Goal: Information Seeking & Learning: Check status

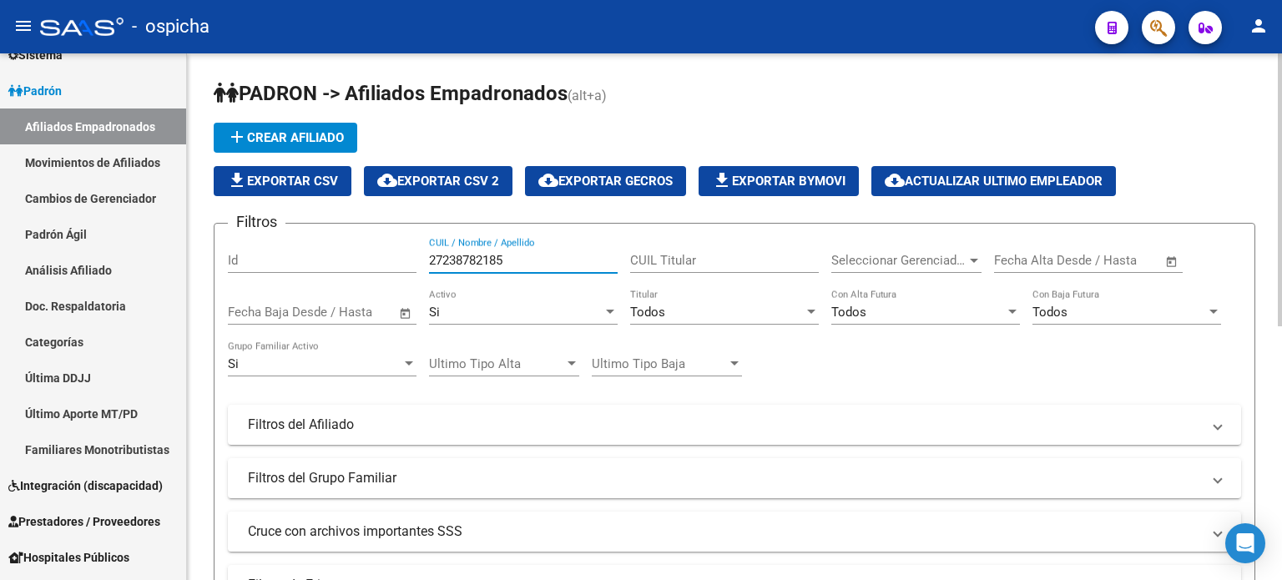
click at [535, 260] on input "27238782185" at bounding box center [523, 260] width 189 height 15
type input "2"
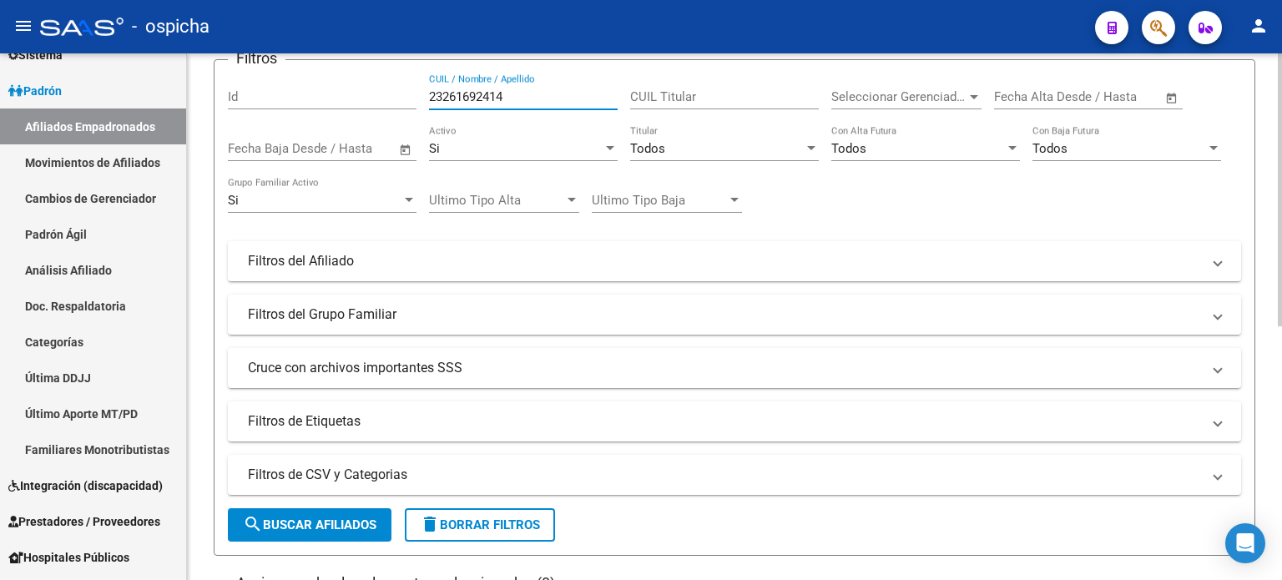
scroll to position [250, 0]
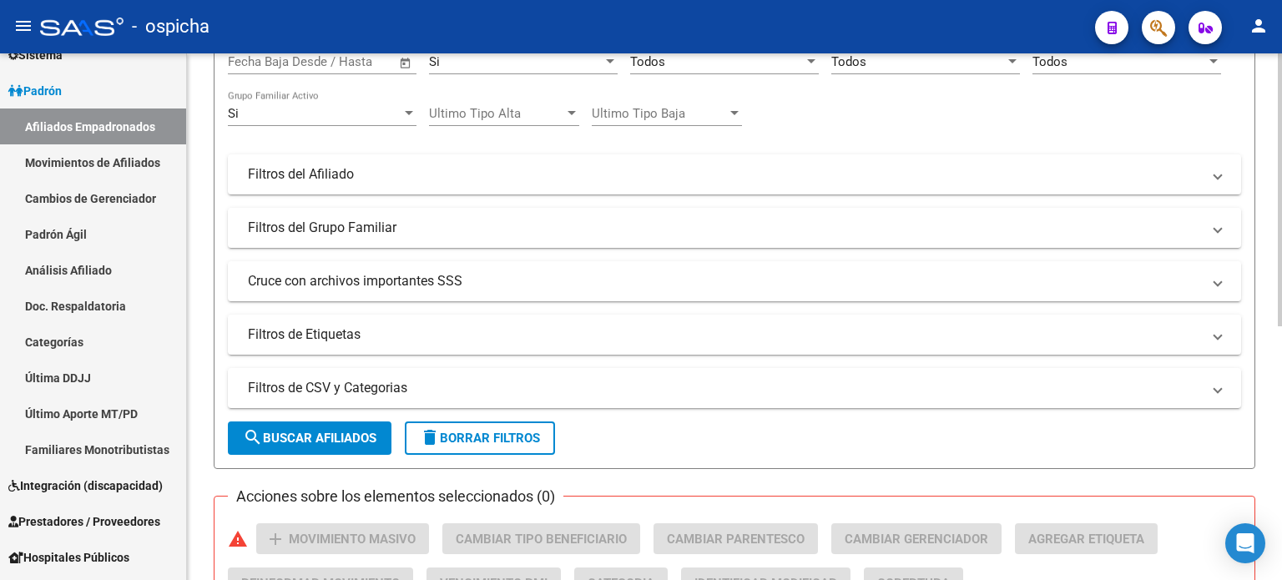
type input "23261692414"
click at [333, 448] on button "search Buscar Afiliados" at bounding box center [310, 438] width 164 height 33
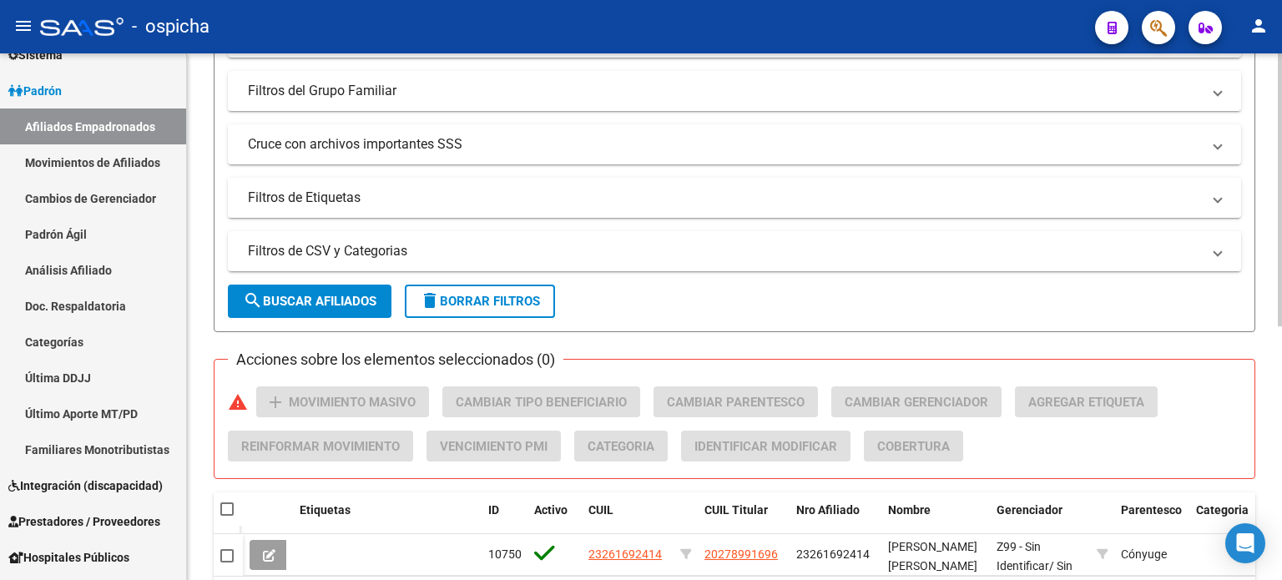
scroll to position [489, 0]
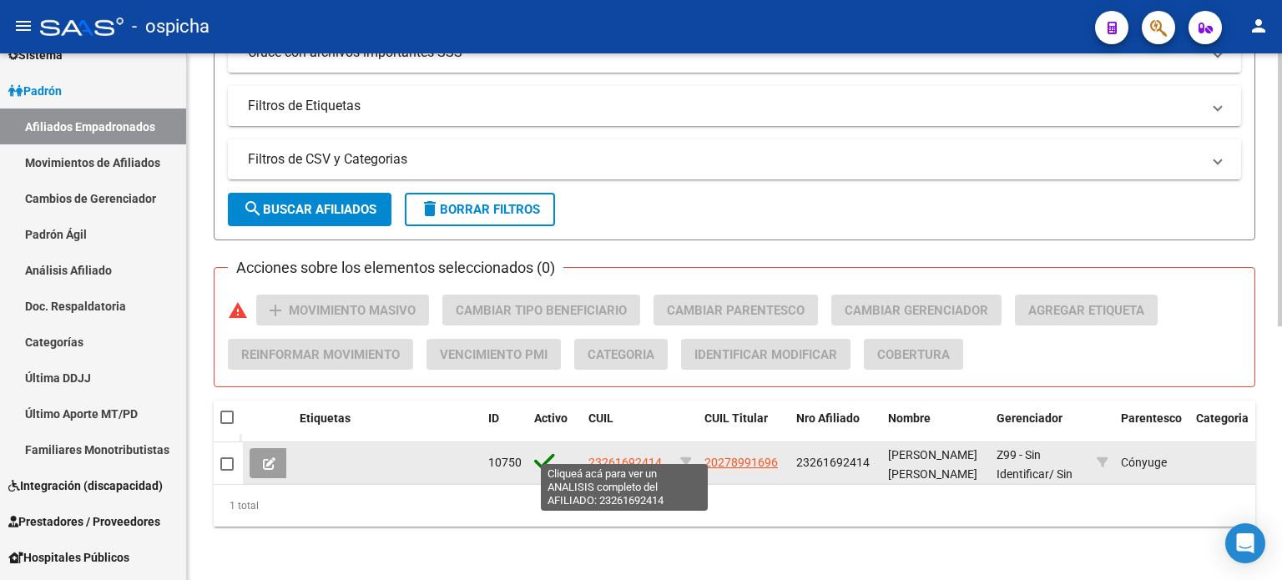
click at [641, 456] on span "23261692414" at bounding box center [625, 462] width 73 height 13
type textarea "23261692414"
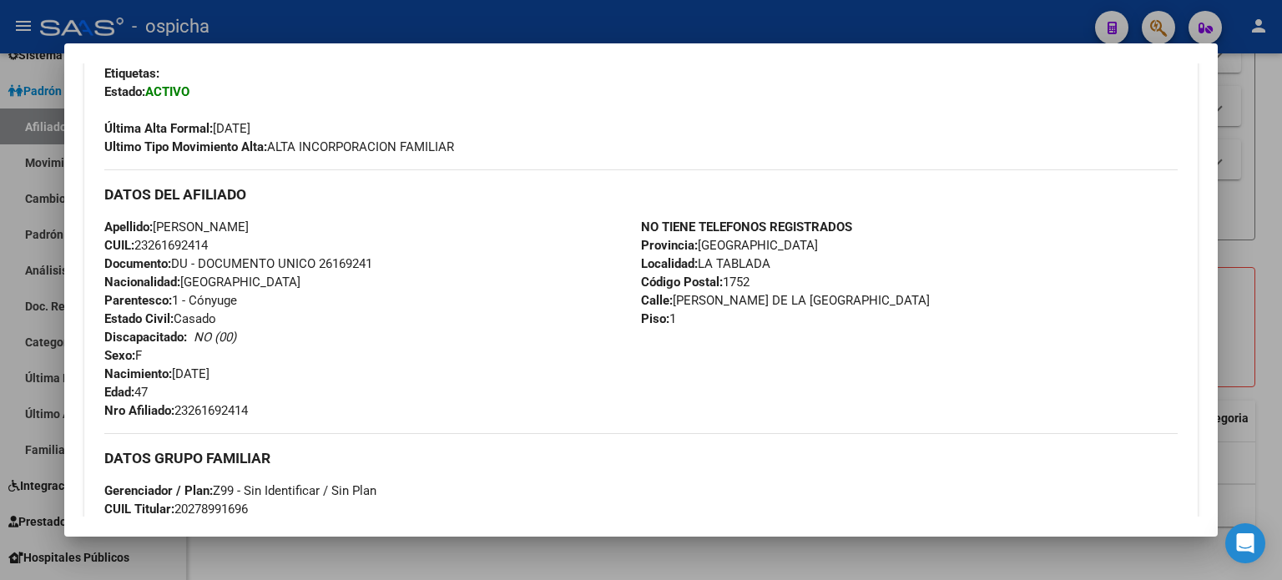
scroll to position [417, 0]
drag, startPoint x: 282, startPoint y: 236, endPoint x: 849, endPoint y: 311, distance: 571.8
click at [887, 324] on div "DATOS DEL AFILIADO Apellido: [PERSON_NAME] CUIL: 23261692414 Documento: DU - DO…" at bounding box center [641, 293] width 1074 height 250
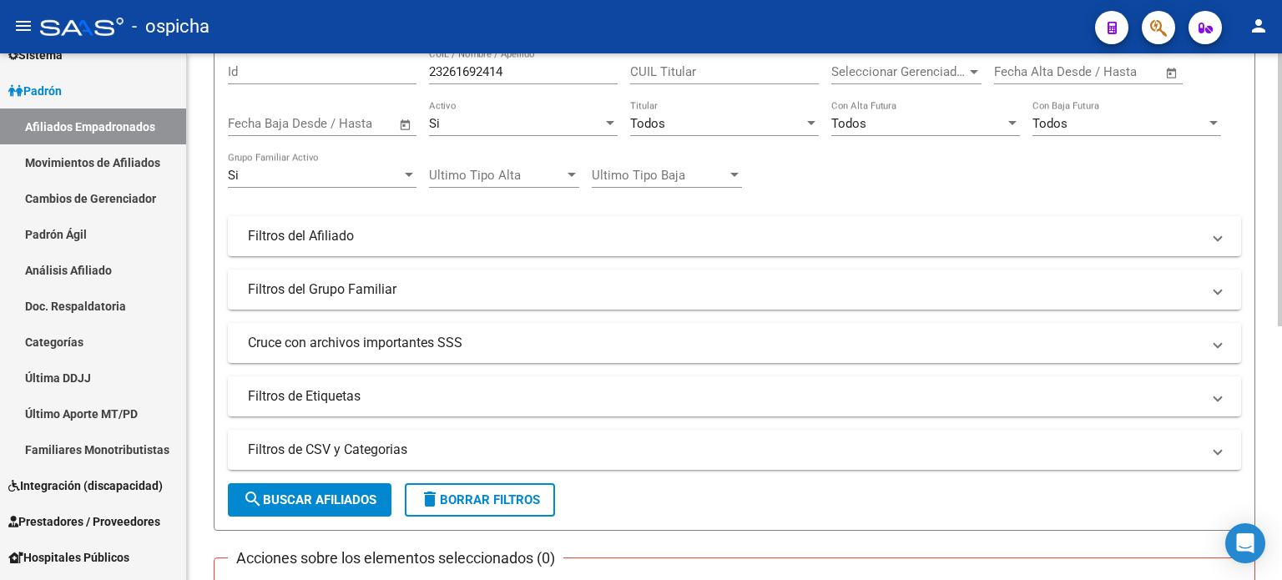
scroll to position [0, 0]
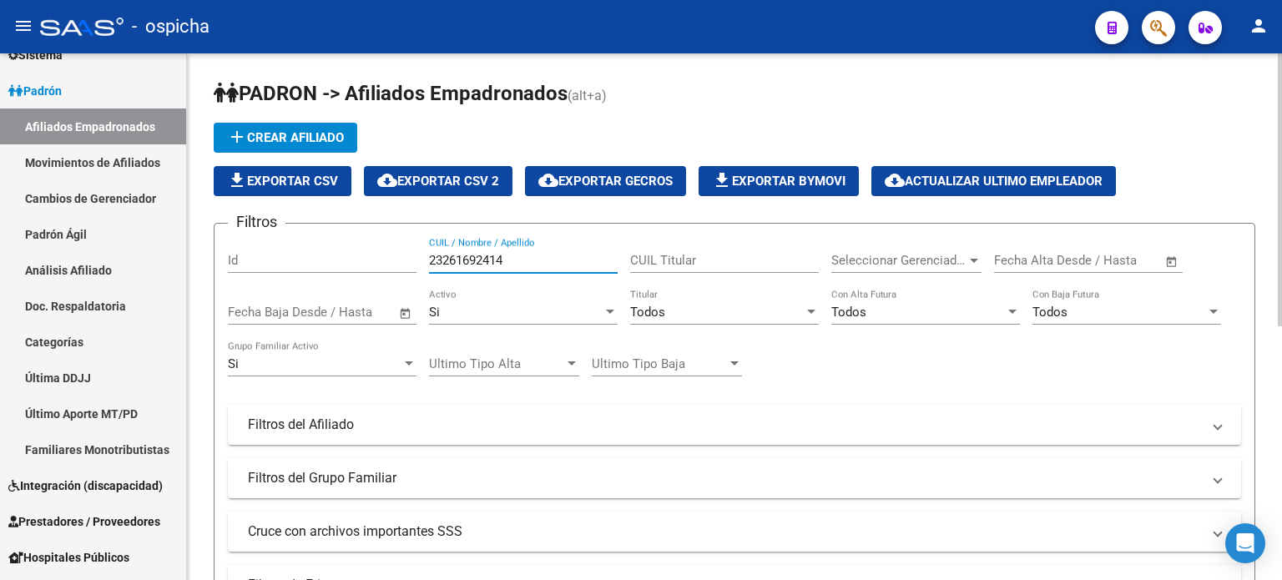
drag, startPoint x: 516, startPoint y: 260, endPoint x: 413, endPoint y: 260, distance: 102.7
click at [413, 260] on div "Filtros Id 23261692414 CUIL / Nombre / Apellido CUIL Titular Seleccionar Gerenc…" at bounding box center [734, 421] width 1013 height 368
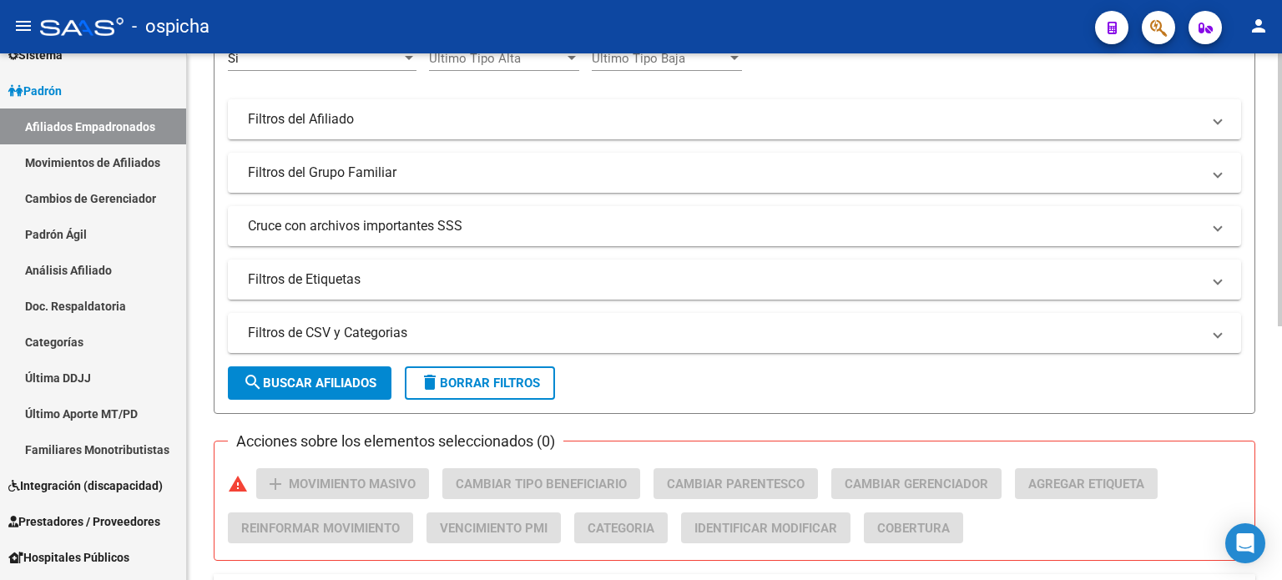
scroll to position [334, 0]
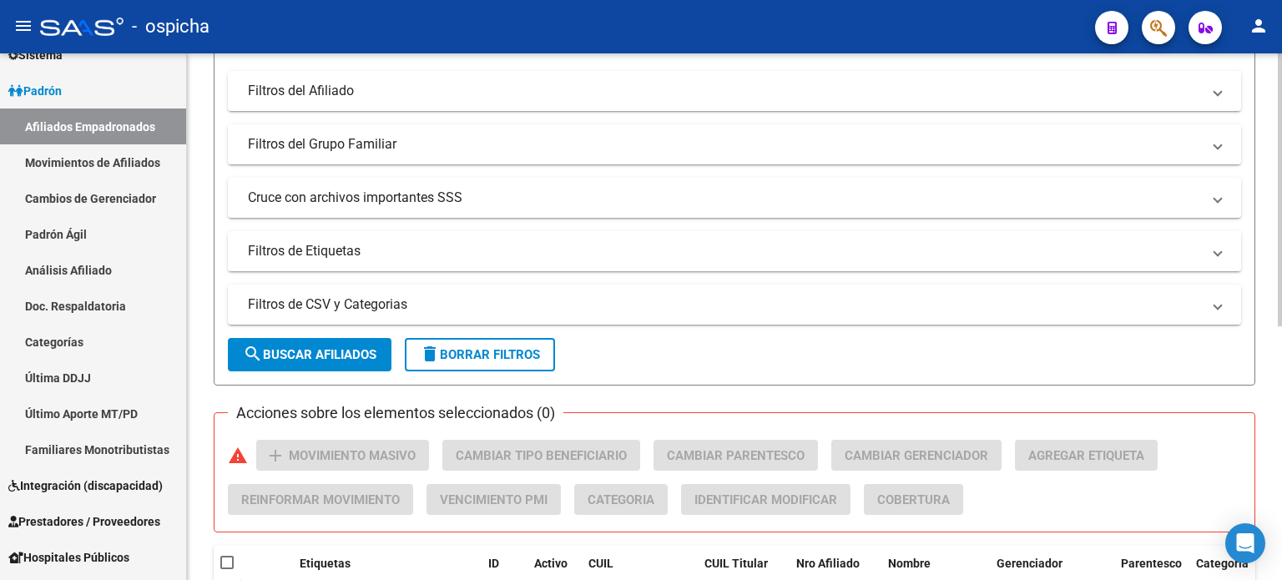
type input "27408684566"
click at [337, 358] on span "search Buscar Afiliados" at bounding box center [310, 354] width 134 height 15
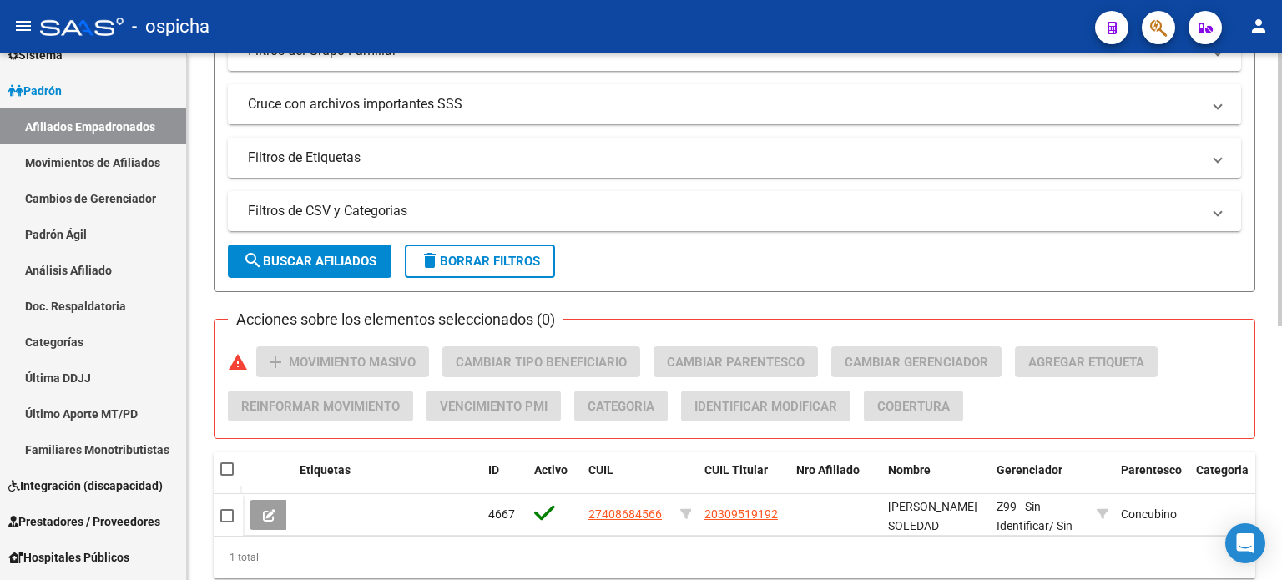
scroll to position [489, 0]
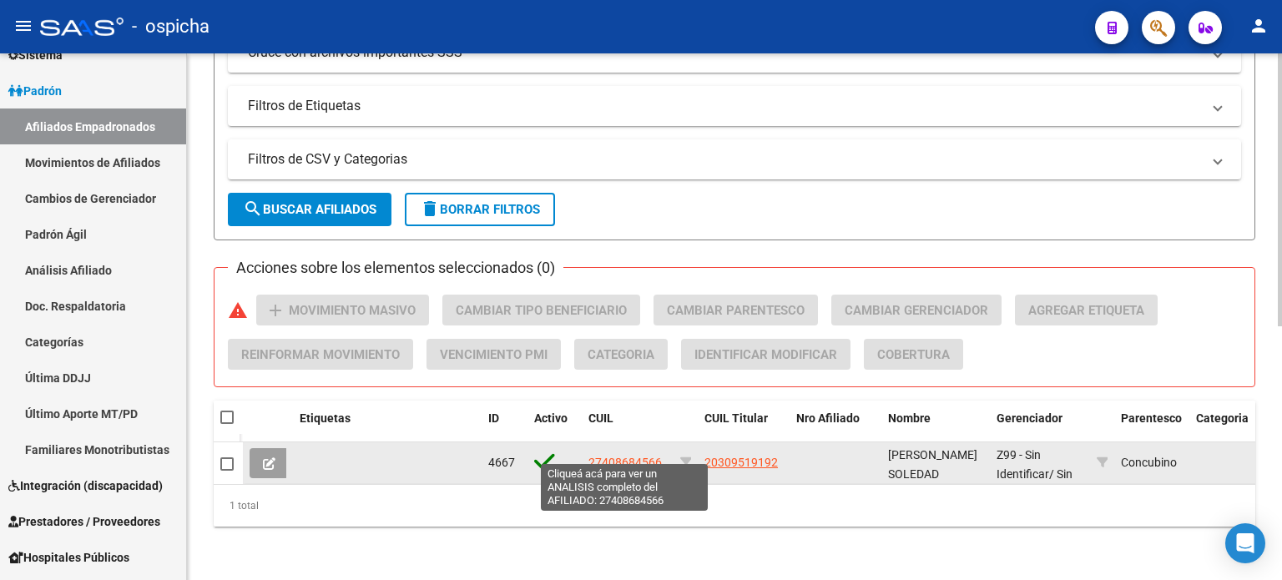
click at [620, 457] on span "27408684566" at bounding box center [625, 462] width 73 height 13
type textarea "27408684566"
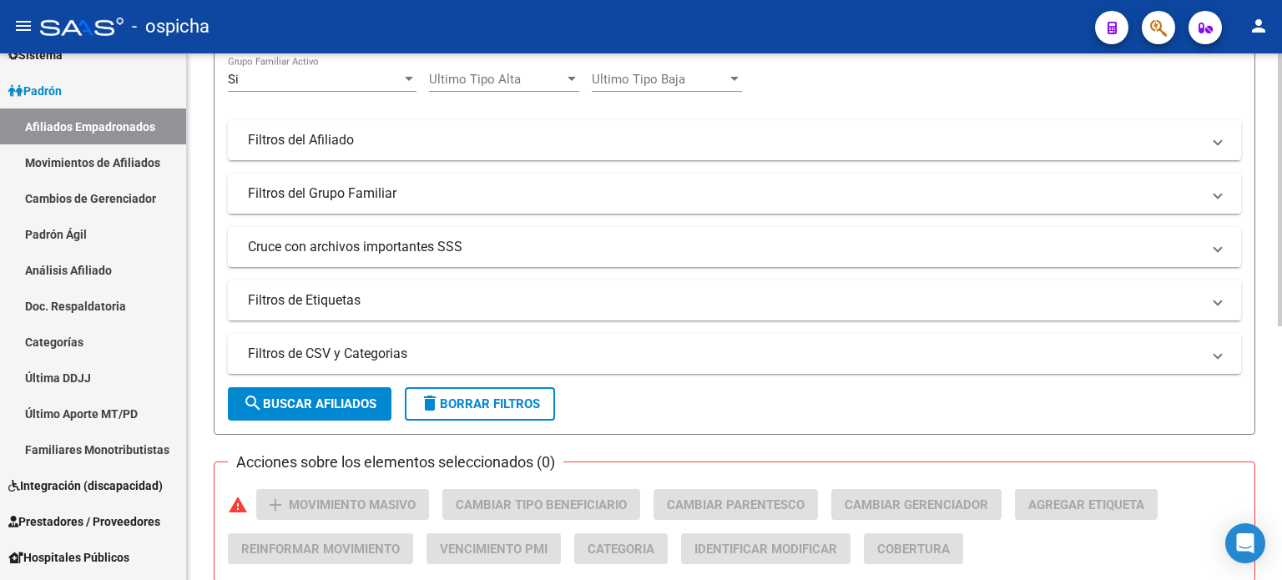
scroll to position [72, 0]
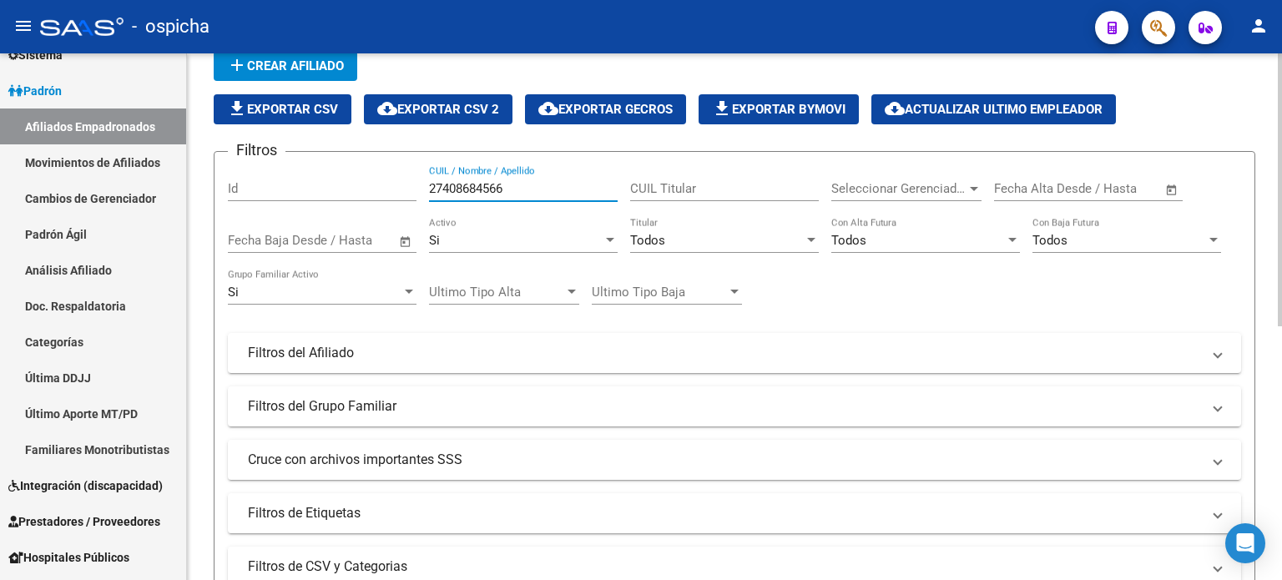
click at [521, 185] on input "27408684566" at bounding box center [523, 188] width 189 height 15
type input "2"
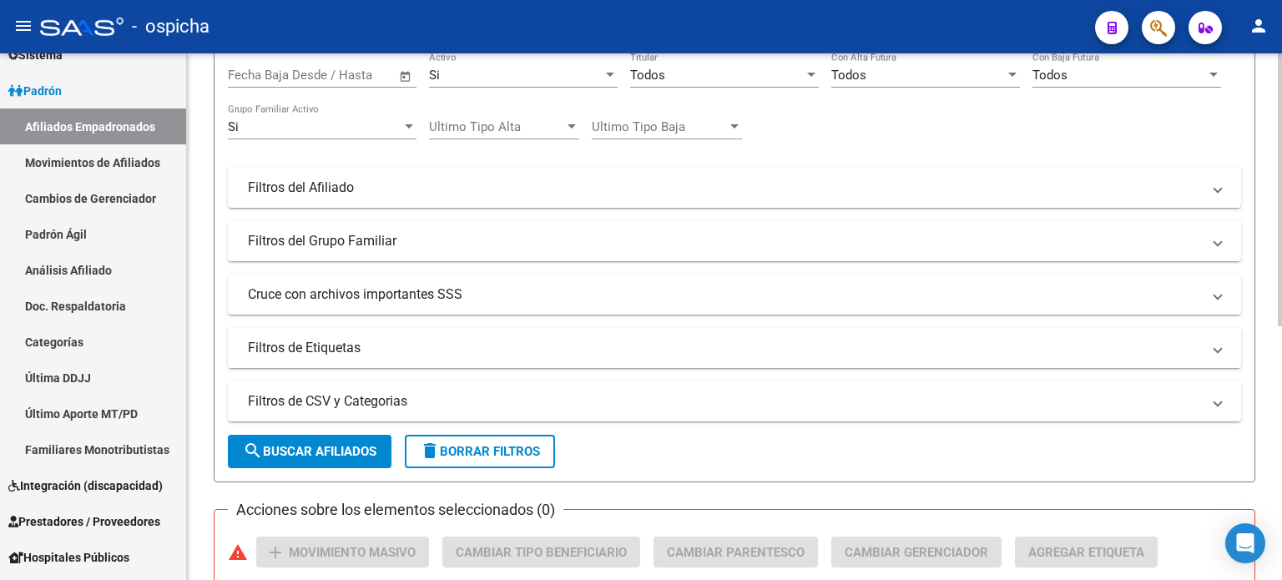
scroll to position [239, 0]
type input "20217613788"
click at [369, 444] on span "search Buscar Afiliados" at bounding box center [310, 449] width 134 height 15
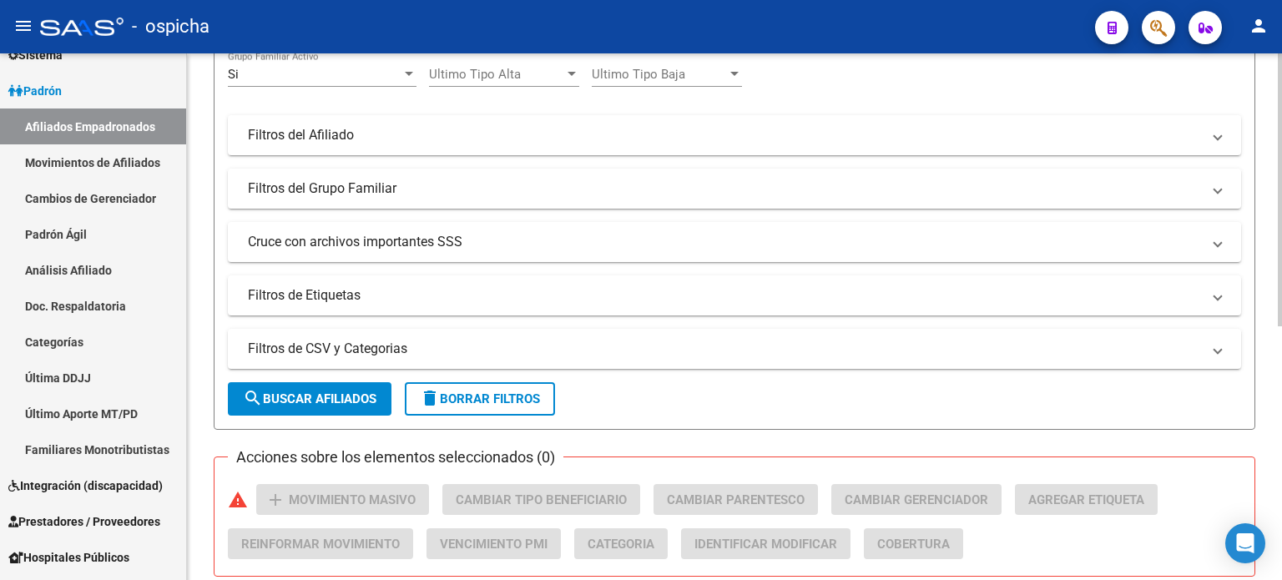
scroll to position [406, 0]
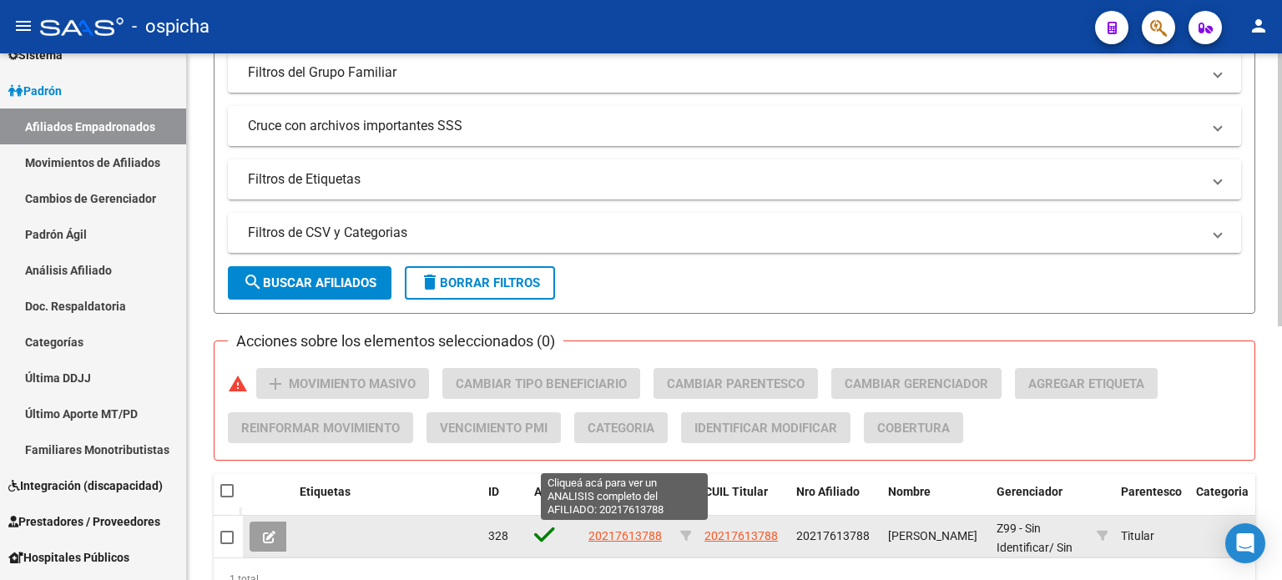
click at [613, 531] on span "20217613788" at bounding box center [625, 535] width 73 height 13
type textarea "20217613788"
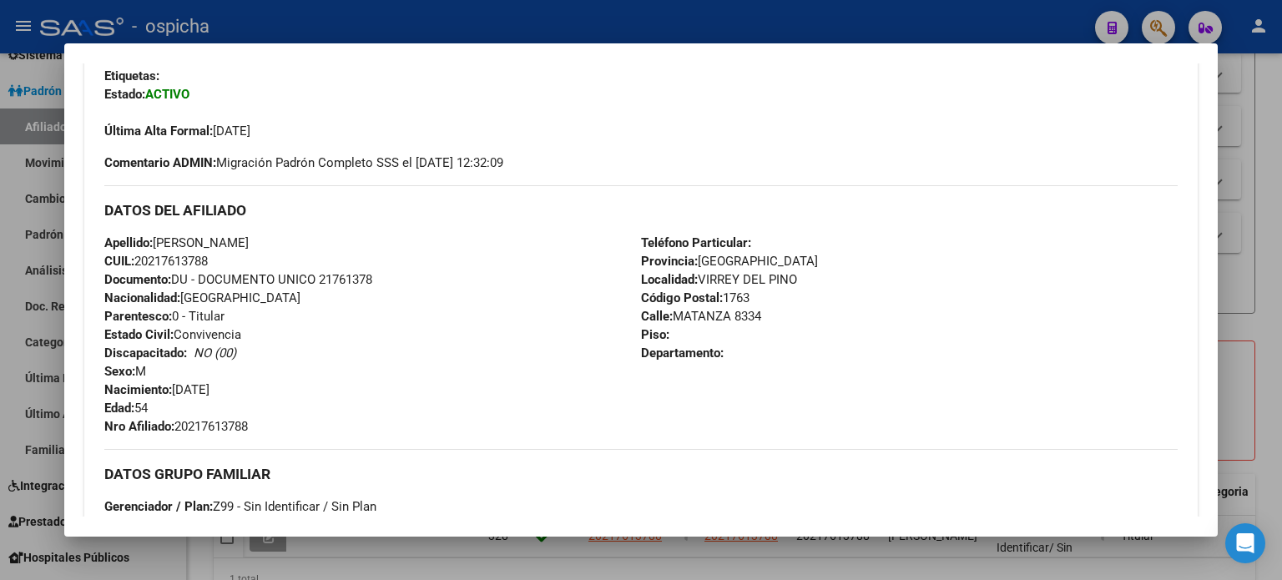
scroll to position [417, 0]
